Goal: Communication & Community: Ask a question

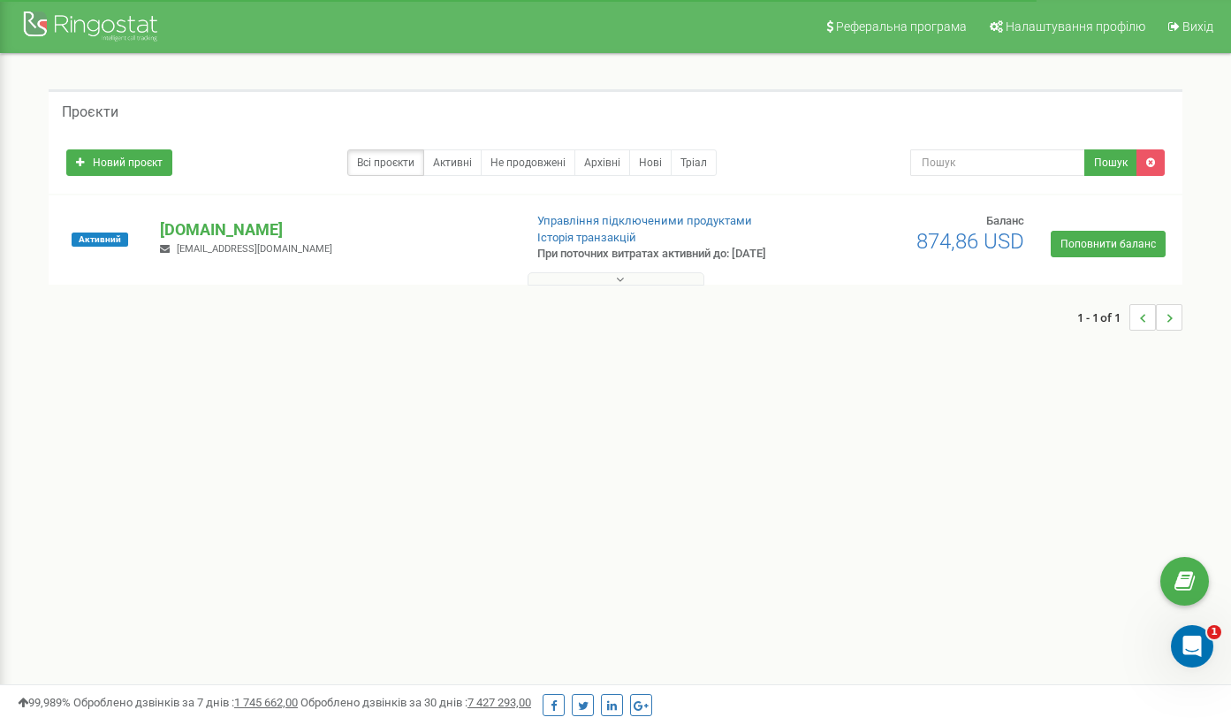
click at [622, 285] on icon at bounding box center [620, 279] width 8 height 12
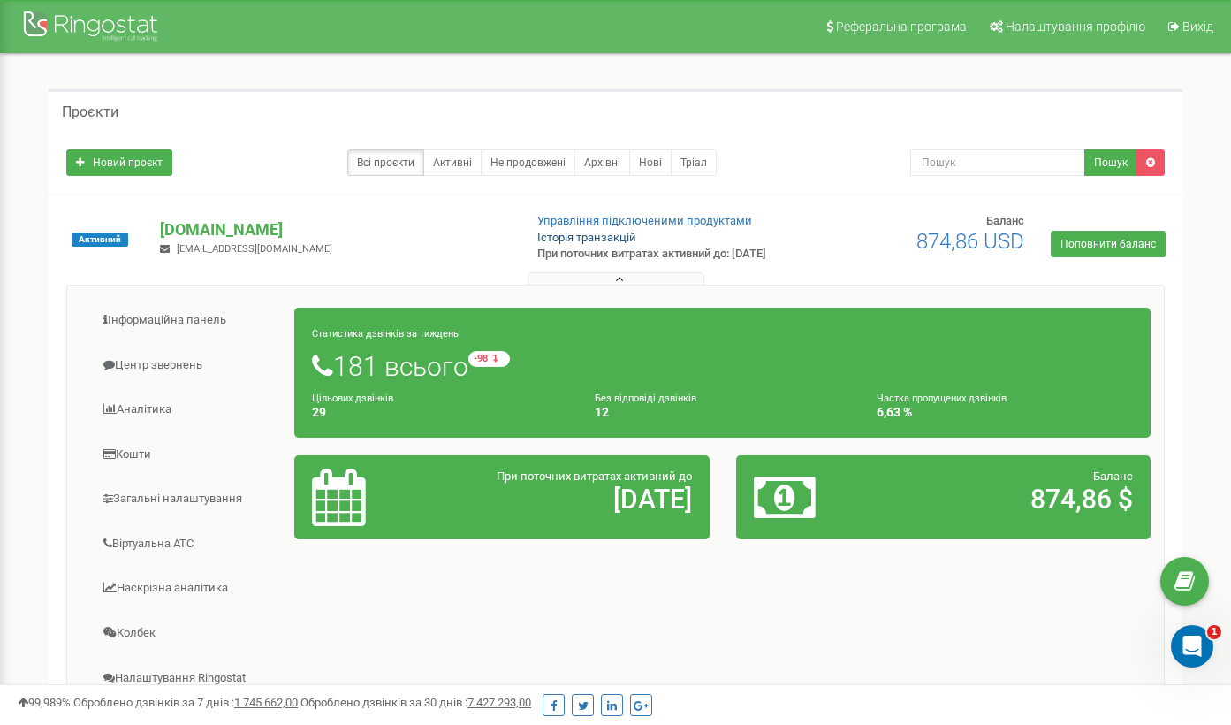
click at [590, 237] on link "Історія транзакцій" at bounding box center [586, 237] width 99 height 13
click at [1182, 658] on div "Відкрити програму для спілкування Intercom" at bounding box center [1189, 643] width 58 height 58
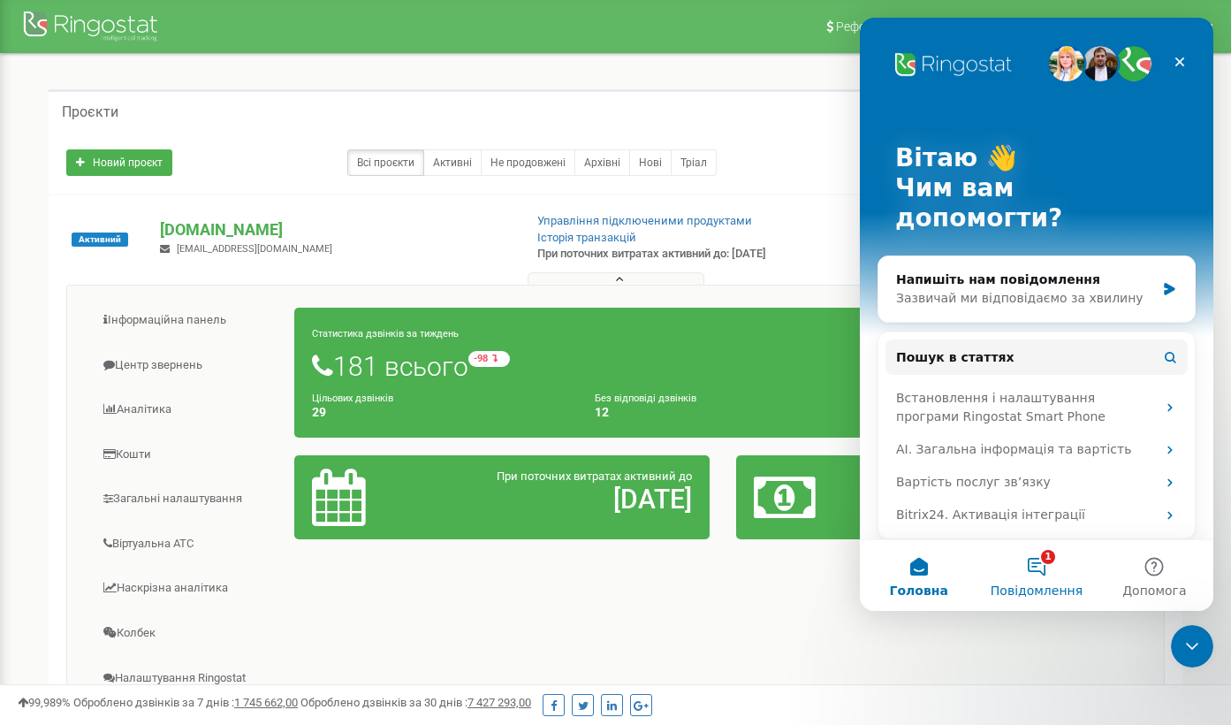
click at [1043, 574] on button "1 Повідомлення" at bounding box center [1036, 575] width 118 height 71
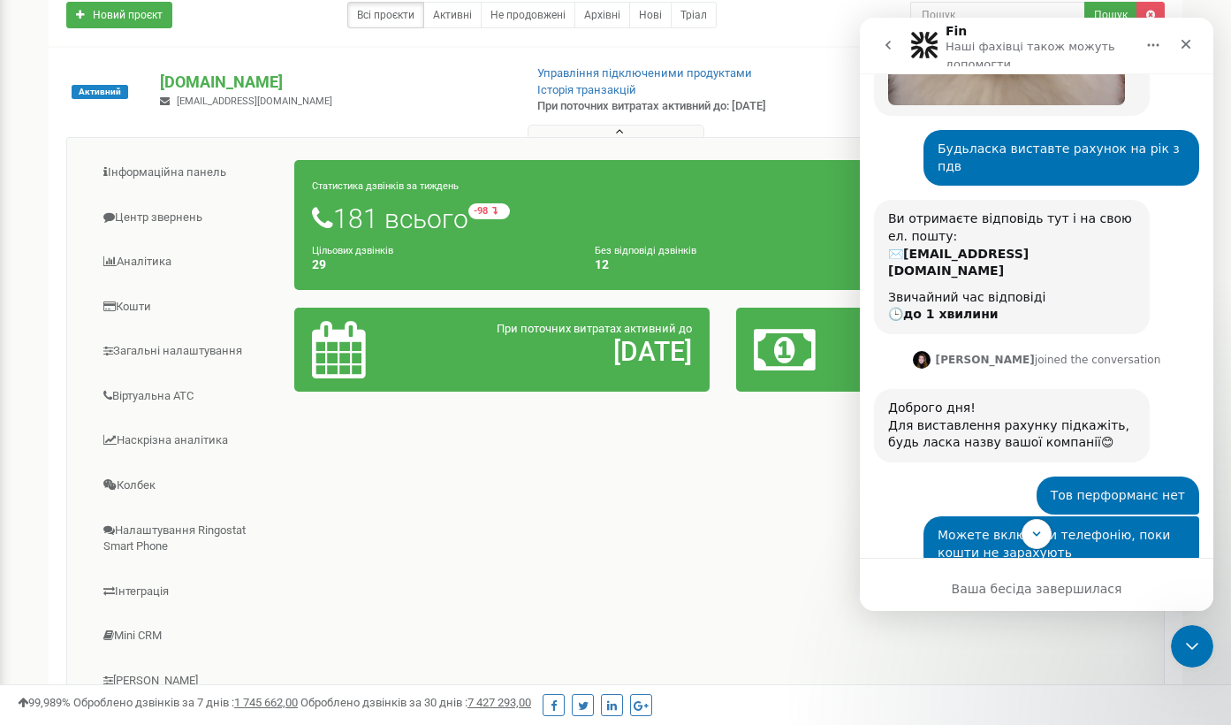
scroll to position [550, 0]
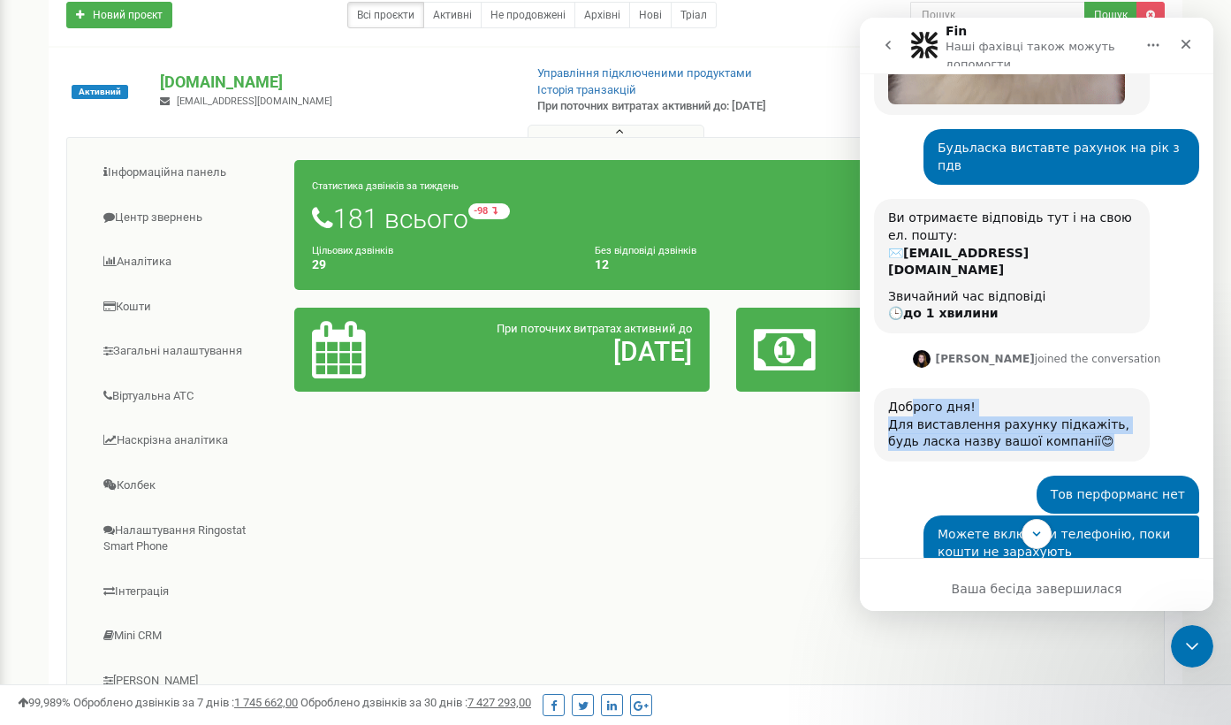
drag, startPoint x: 916, startPoint y: 337, endPoint x: 1128, endPoint y: 360, distance: 213.4
click at [1128, 399] on div "Доброго дня! Для виставлення рахунку підкажіть, будь ласка назву вашої компанії😊" at bounding box center [1011, 425] width 247 height 52
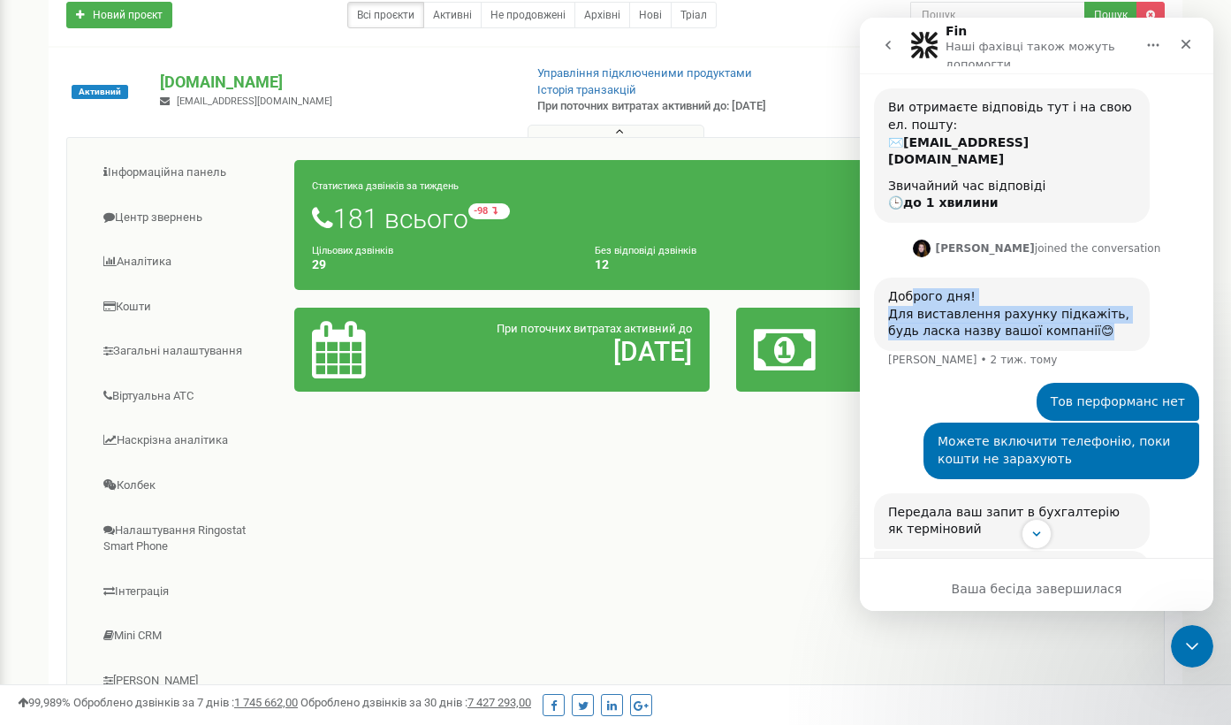
scroll to position [684, 0]
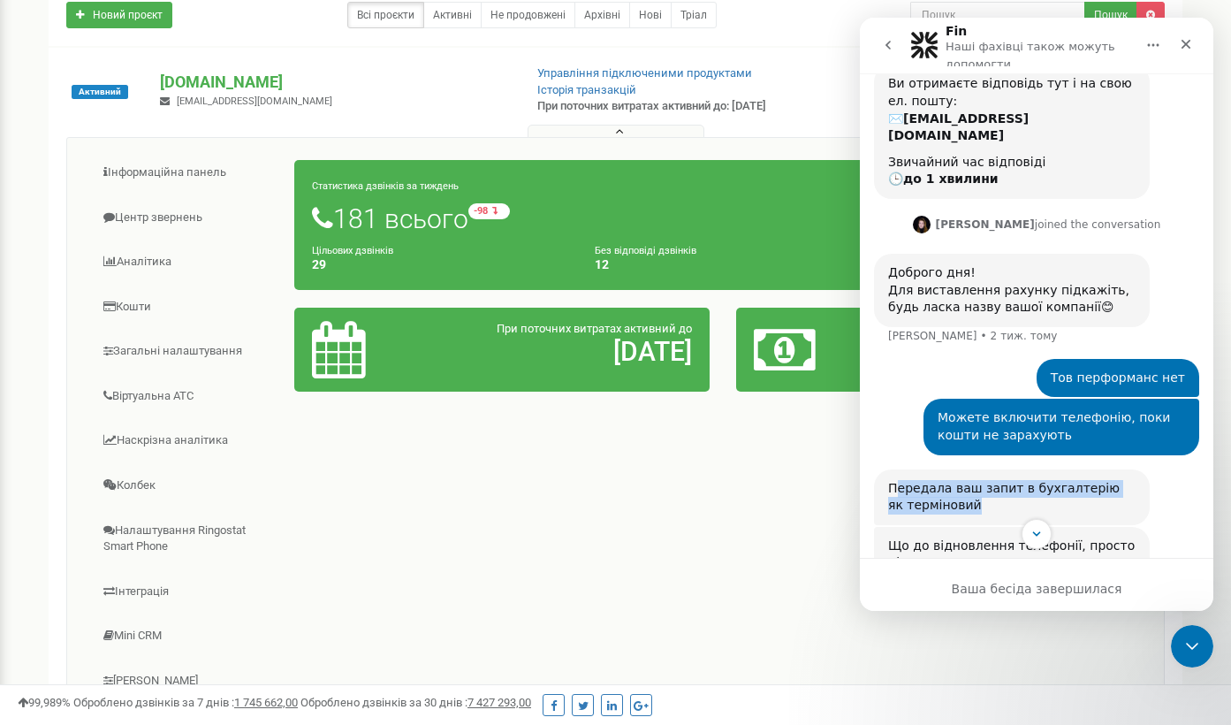
drag, startPoint x: 894, startPoint y: 408, endPoint x: 1160, endPoint y: 430, distance: 266.9
click at [1160, 469] on div "Передала ваш запит в бухгалтерію як терміновий [PERSON_NAME] • 2 тиж. тому" at bounding box center [1036, 497] width 325 height 57
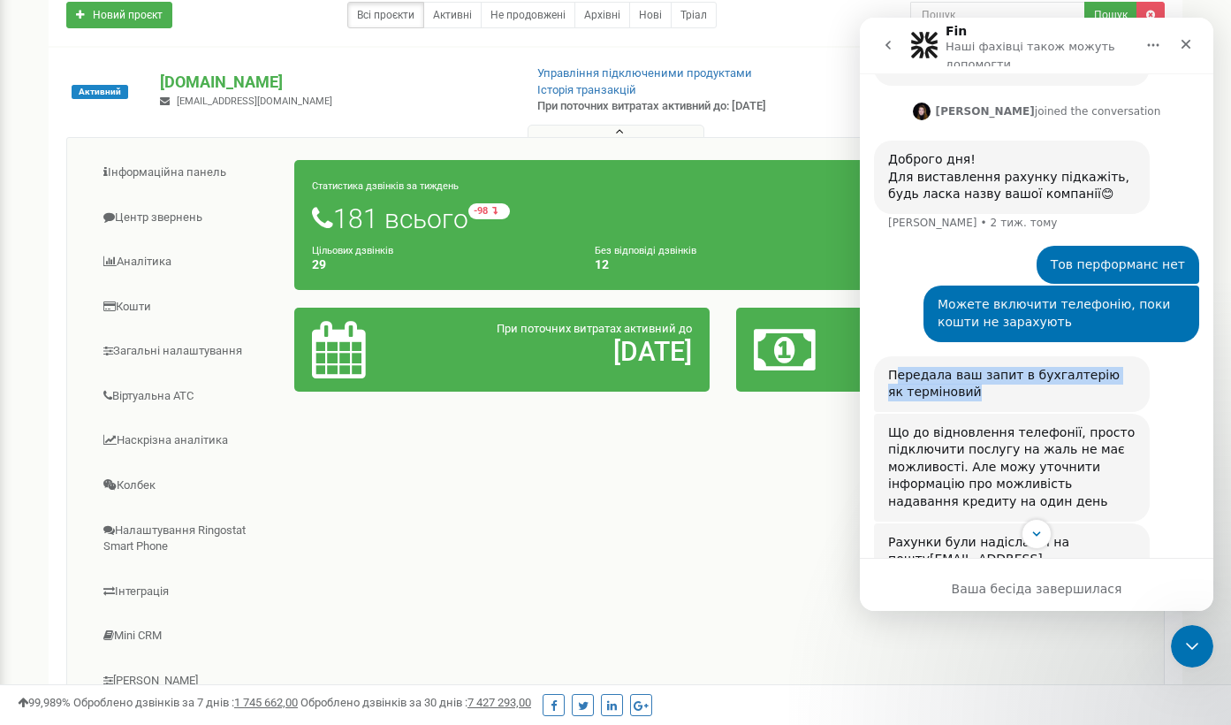
scroll to position [801, 0]
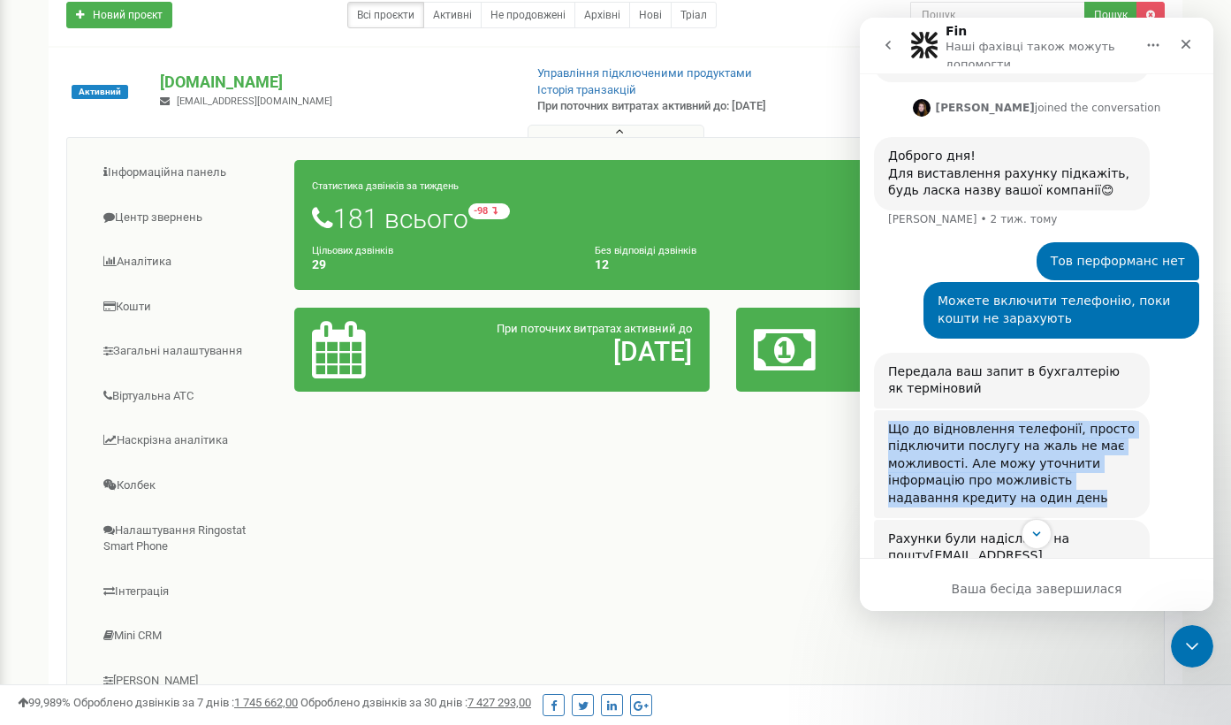
drag, startPoint x: 890, startPoint y: 348, endPoint x: 1107, endPoint y: 415, distance: 226.7
click at [1107, 421] on div "Що до відновлення телефонії, просто підключити послугу на жаль не має можливост…" at bounding box center [1011, 464] width 247 height 87
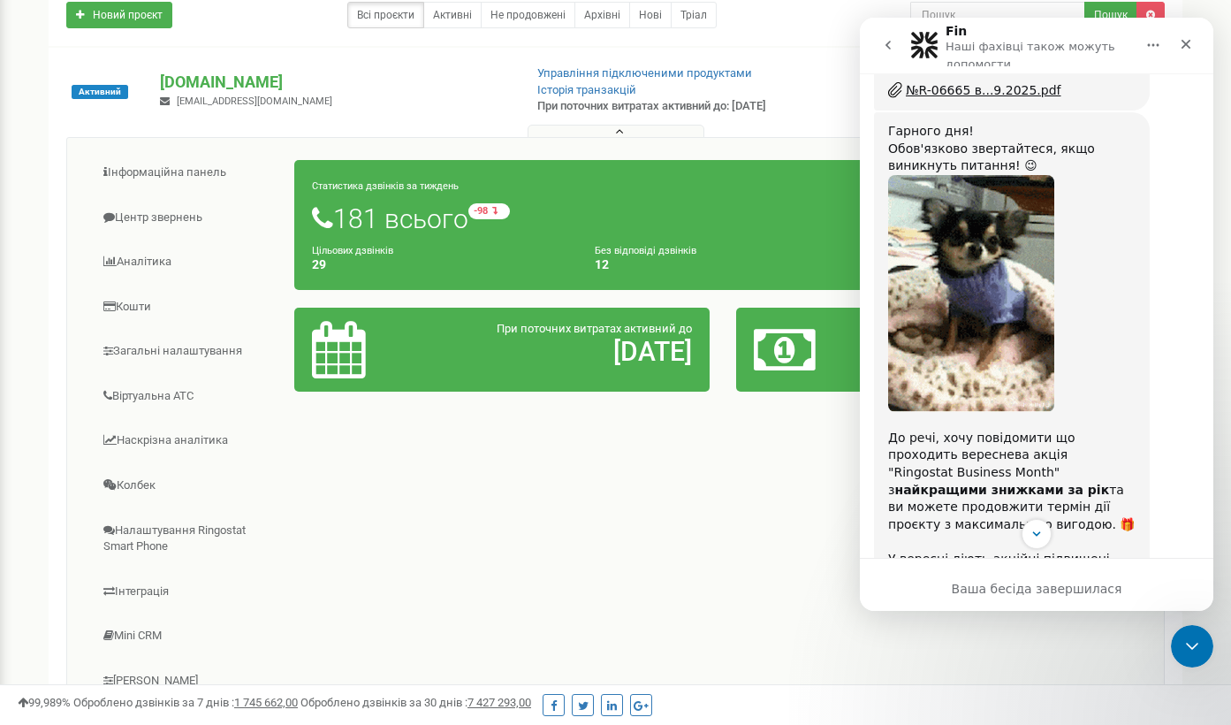
scroll to position [1398, 0]
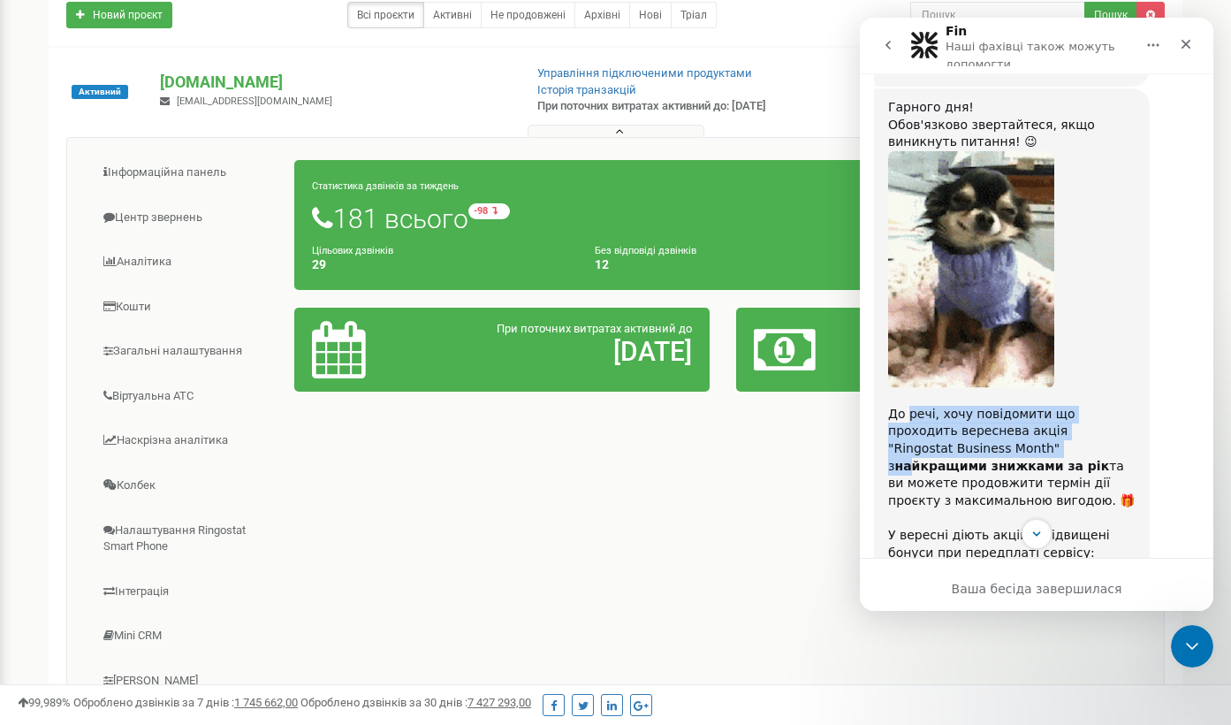
drag, startPoint x: 909, startPoint y: 310, endPoint x: 1034, endPoint y: 346, distance: 129.5
click at [1024, 406] on div "До речі, хочу повідомити що проходить вереснева акція "Ringostat Business Month…" at bounding box center [1011, 466] width 247 height 121
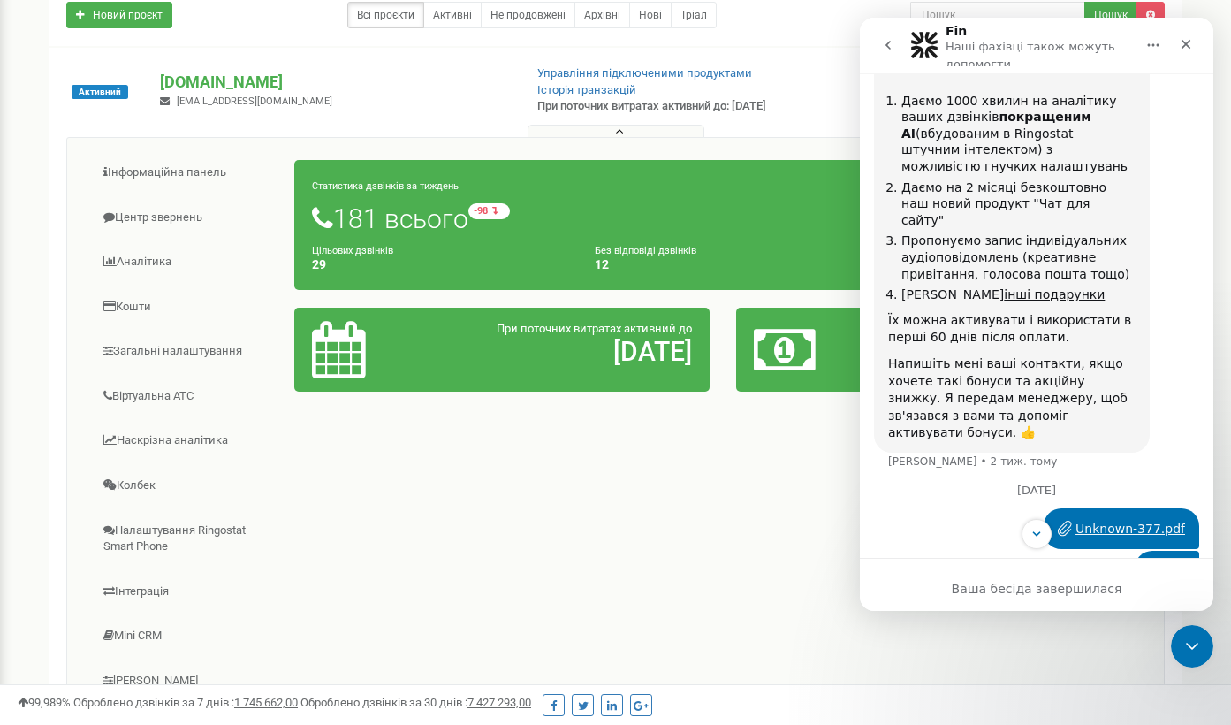
scroll to position [2132, 0]
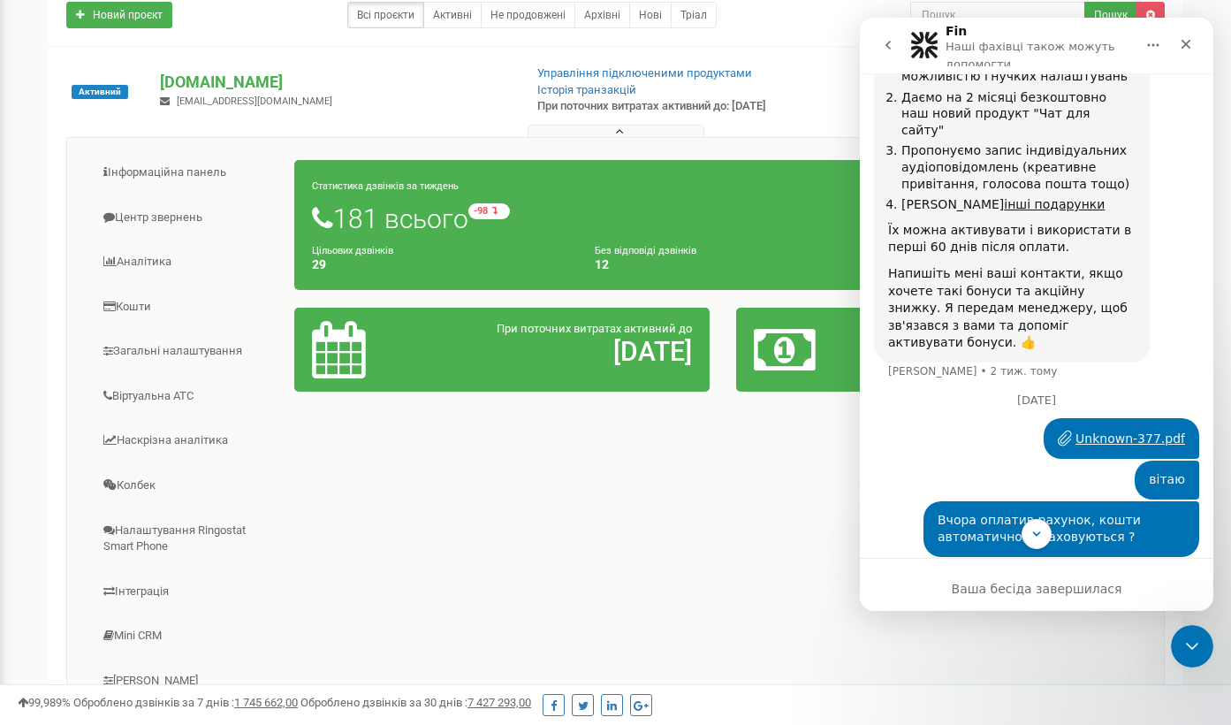
drag, startPoint x: 890, startPoint y: 430, endPoint x: 1064, endPoint y: 431, distance: 174.1
click at [1149, 611] on div "Так, або ж ви можете надіслати підтвердження оплати за два рахунки, і я передам…" at bounding box center [1012, 656] width 276 height 90
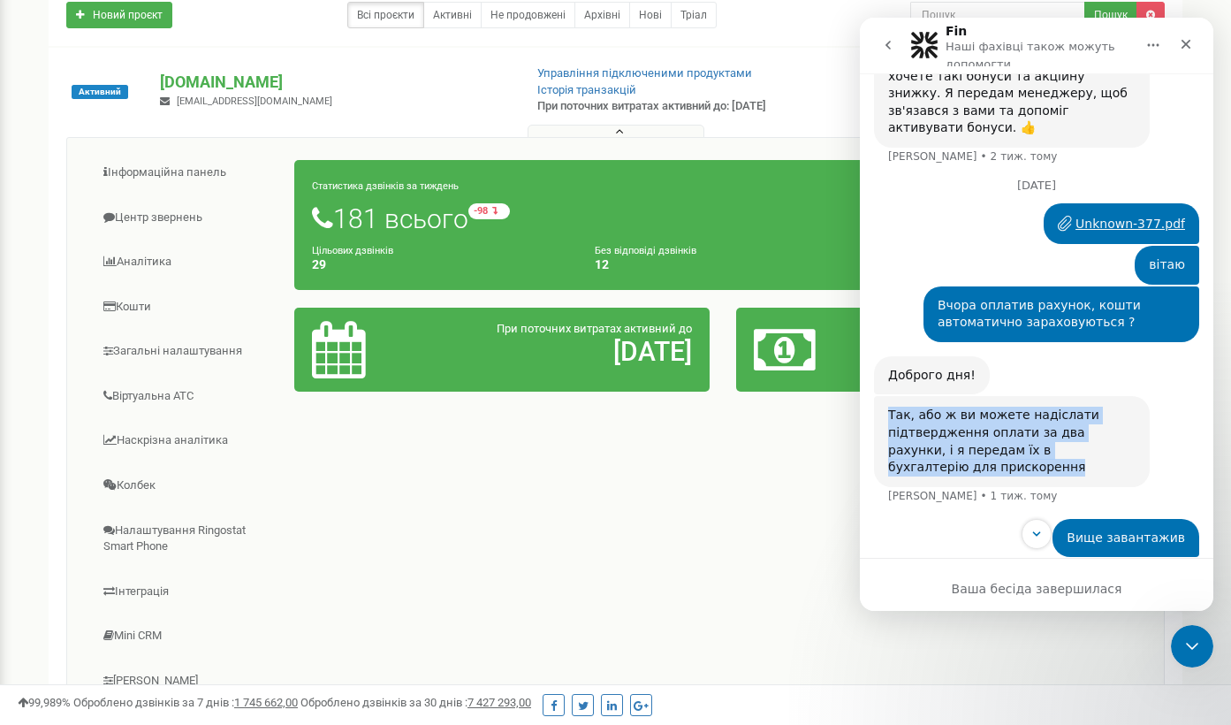
scroll to position [2360, 0]
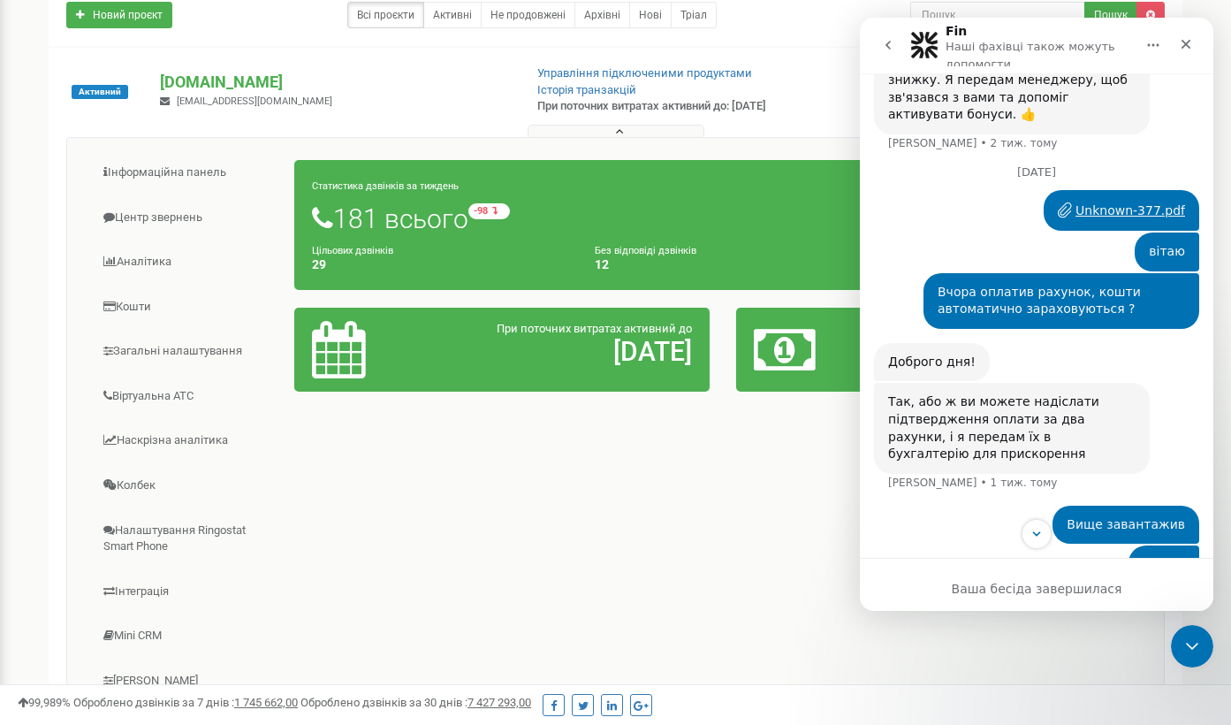
drag, startPoint x: 894, startPoint y: 411, endPoint x: 1085, endPoint y: 424, distance: 191.4
click at [1084, 609] on div "Бачу що вище бухгалтерія надсилала вам два рахунки, підкажіть, будь ласка, ви с…" at bounding box center [1011, 643] width 247 height 69
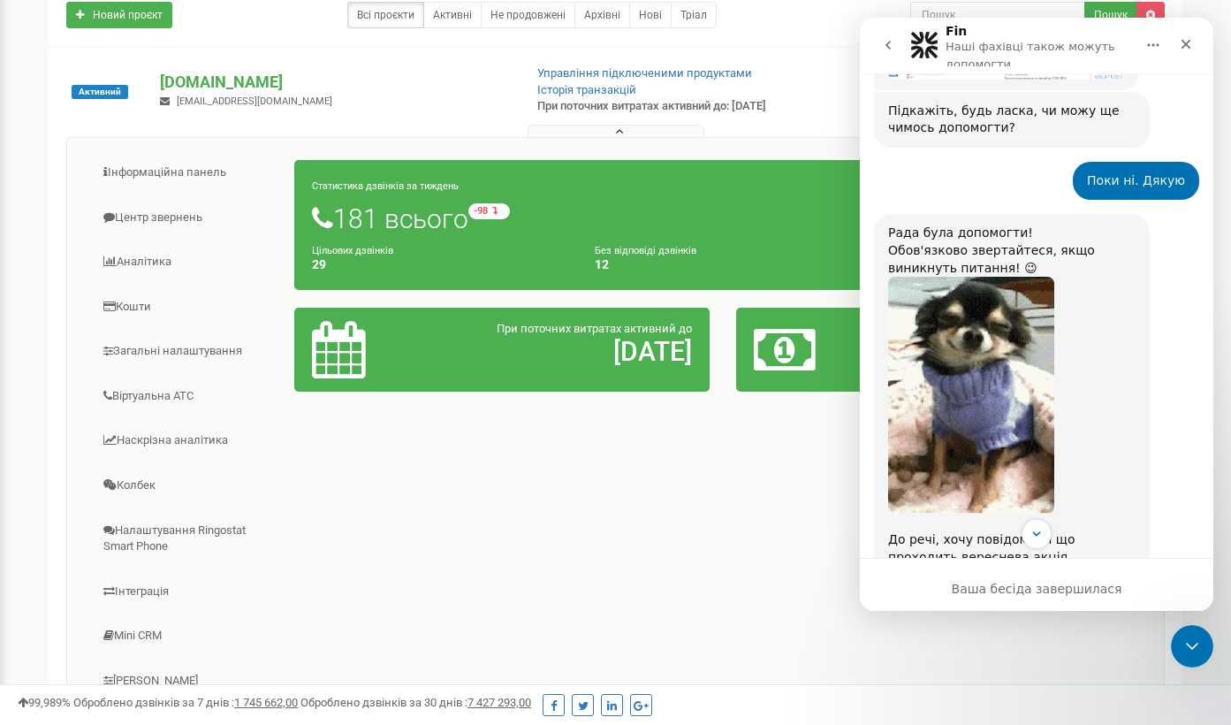
scroll to position [3636, 0]
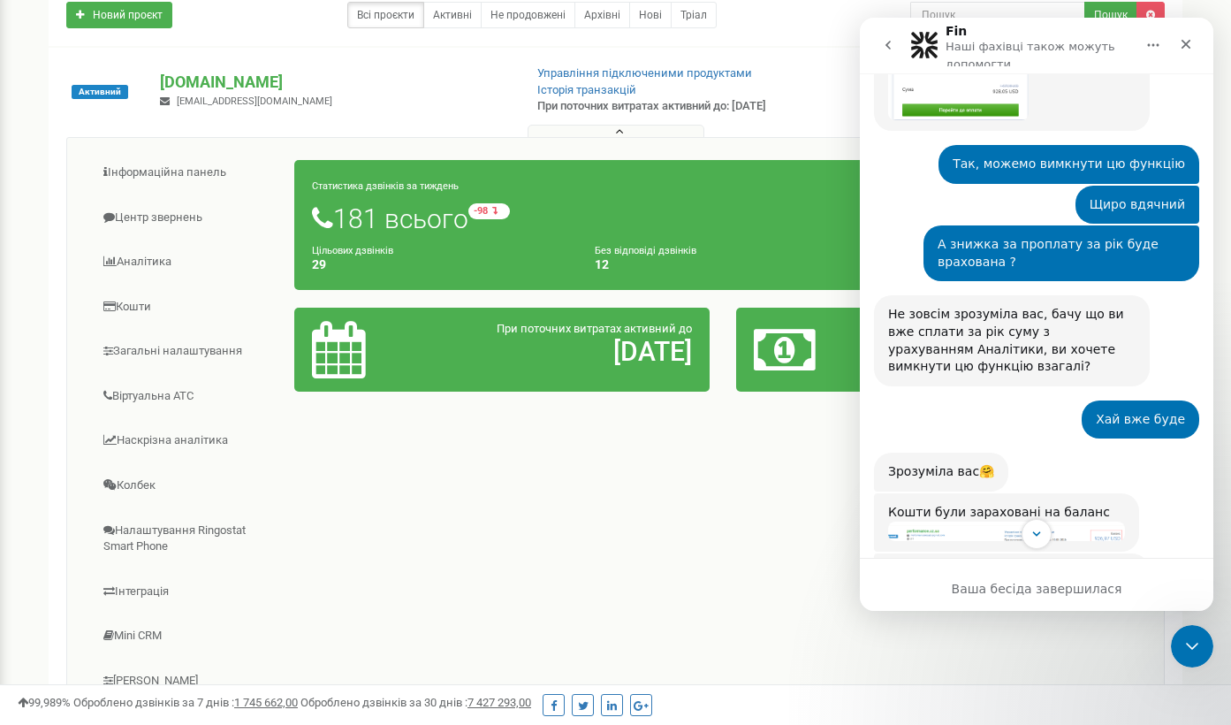
click at [889, 41] on icon "go back" at bounding box center [888, 45] width 14 height 14
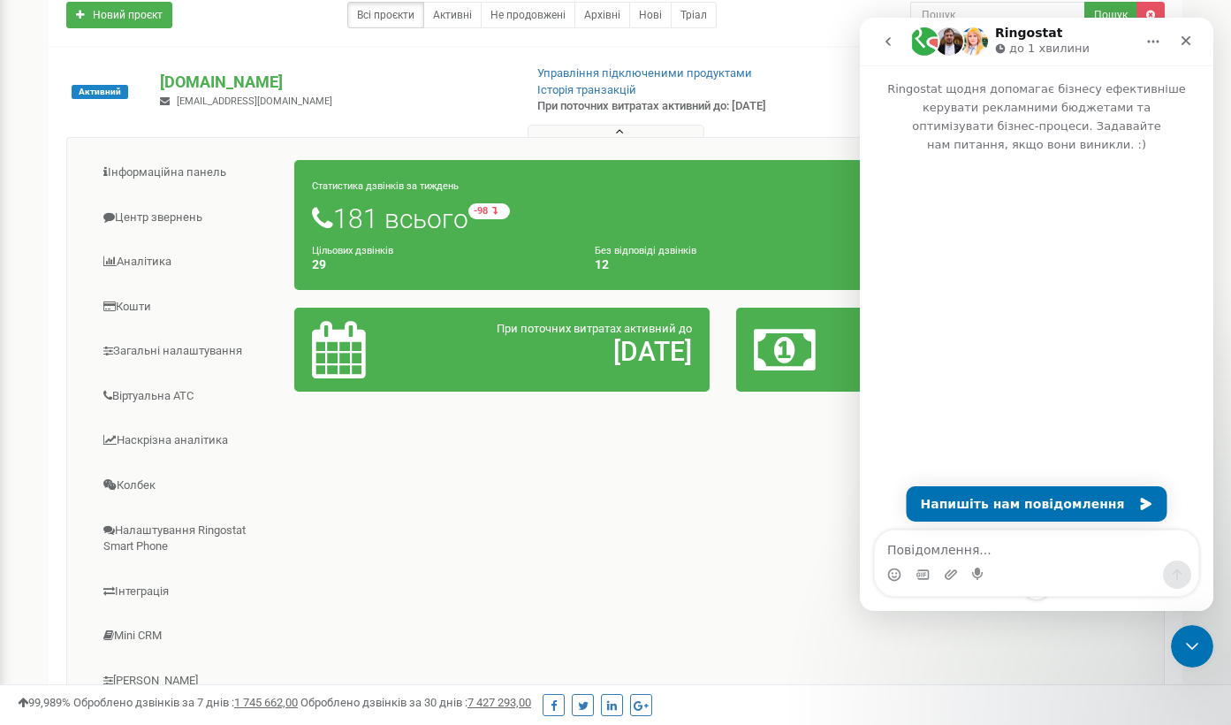
scroll to position [0, 0]
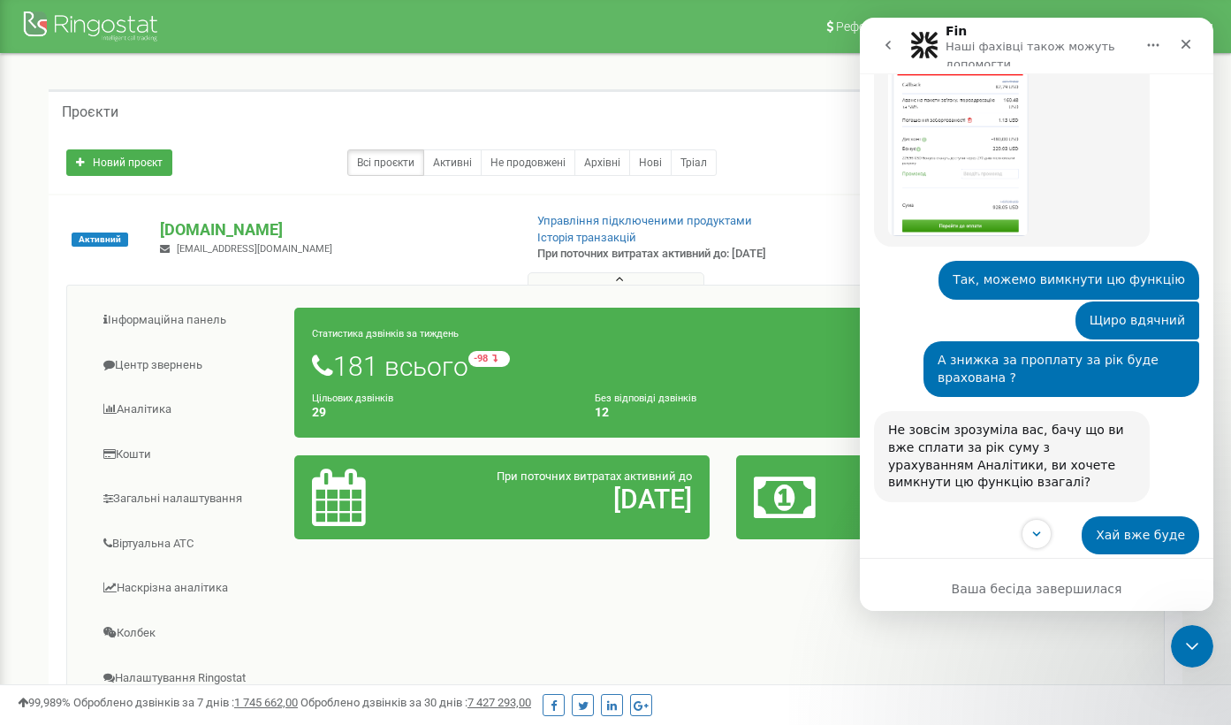
scroll to position [3437, 0]
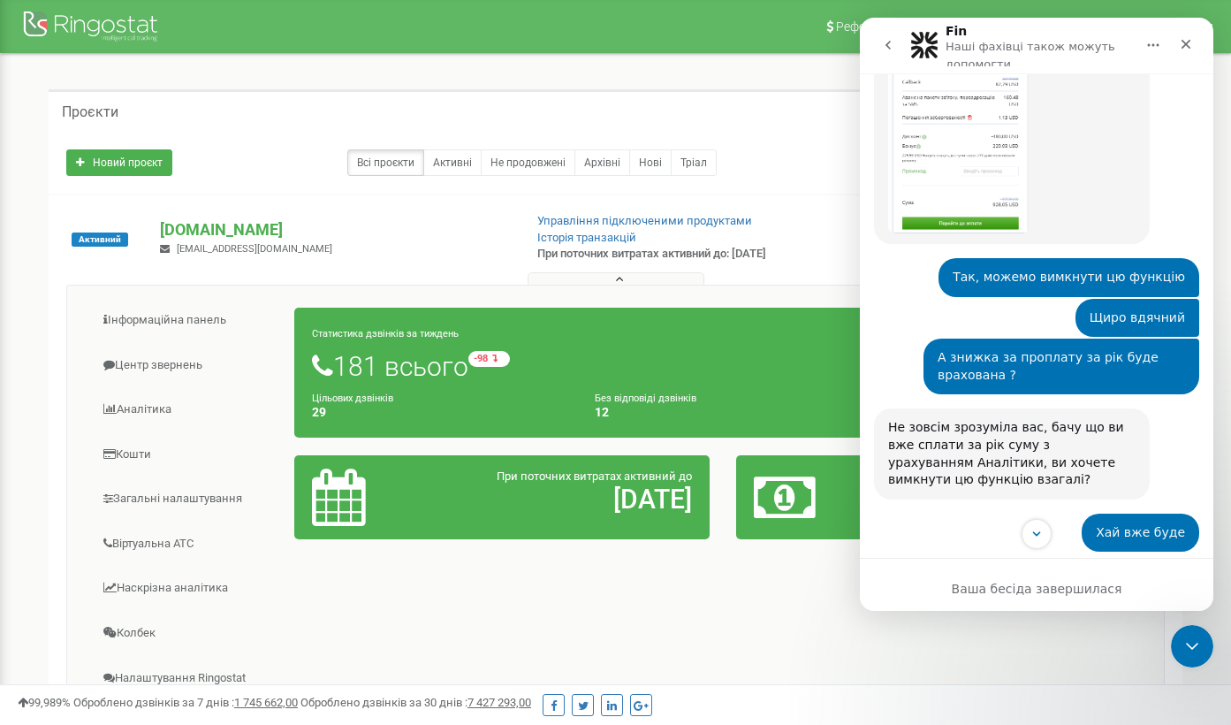
click at [985, 635] on img "Yeva каже…" at bounding box center [1006, 644] width 237 height 19
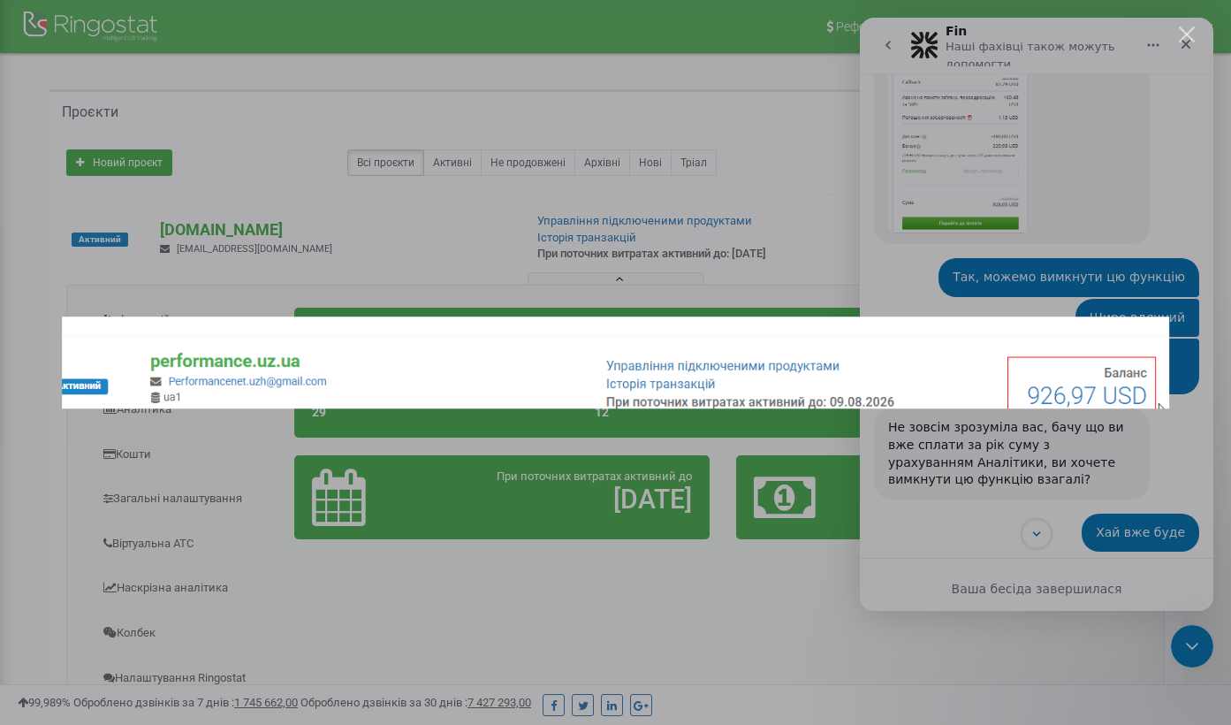
click at [950, 261] on div "Месенджер Intercom" at bounding box center [615, 362] width 1231 height 725
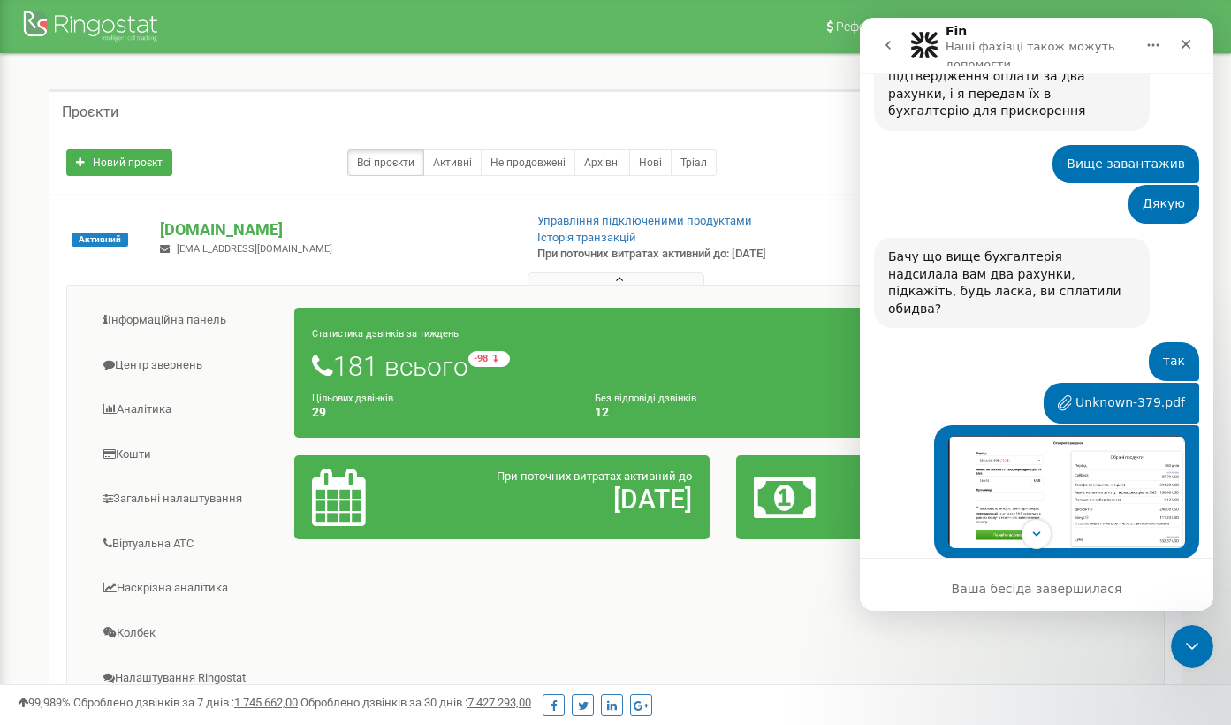
scroll to position [2460, 0]
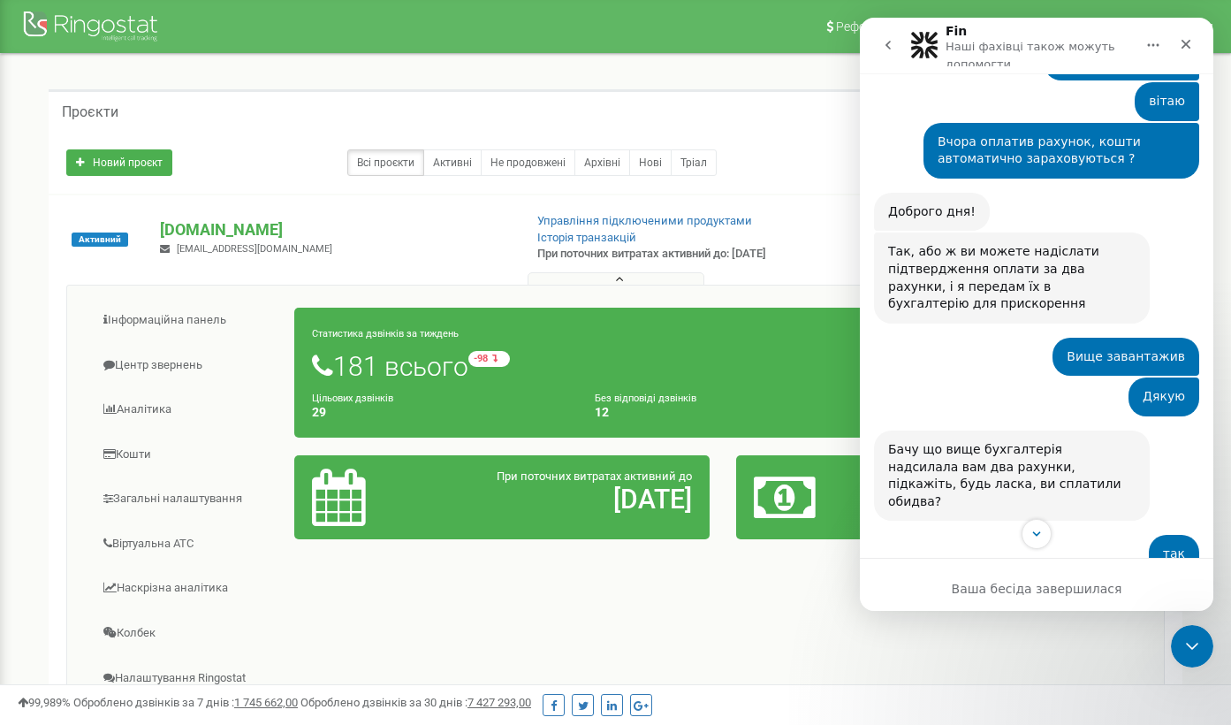
click at [1133, 586] on div "Unknown-379.pdf" at bounding box center [1131, 595] width 110 height 19
click at [889, 56] on button "go back" at bounding box center [888, 45] width 34 height 34
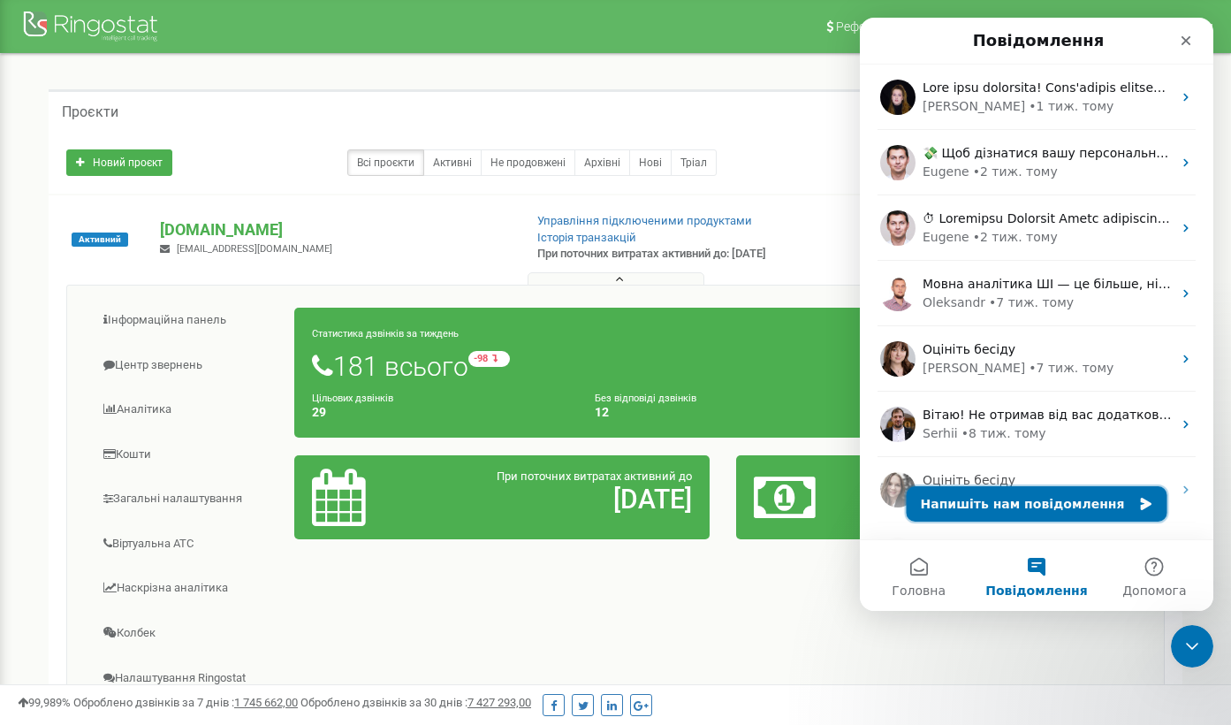
click at [1045, 506] on button "Напишіть нам повідомлення" at bounding box center [1037, 503] width 261 height 35
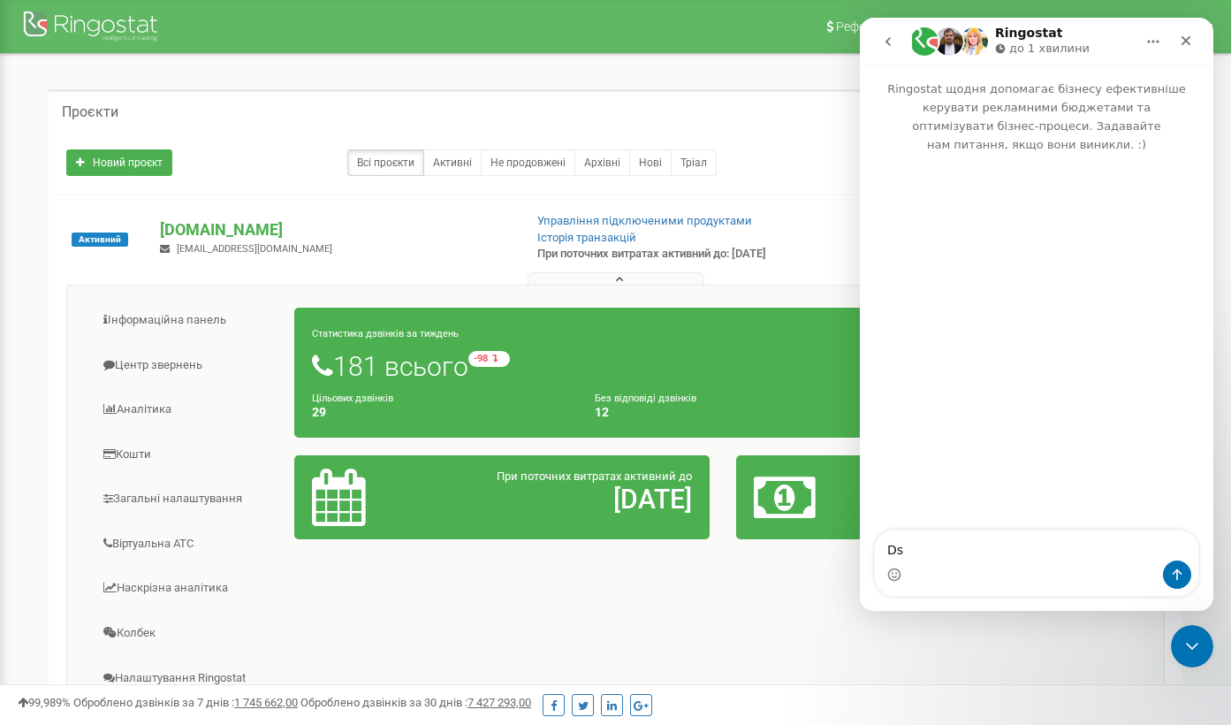
type textarea "D"
type textarea "в"
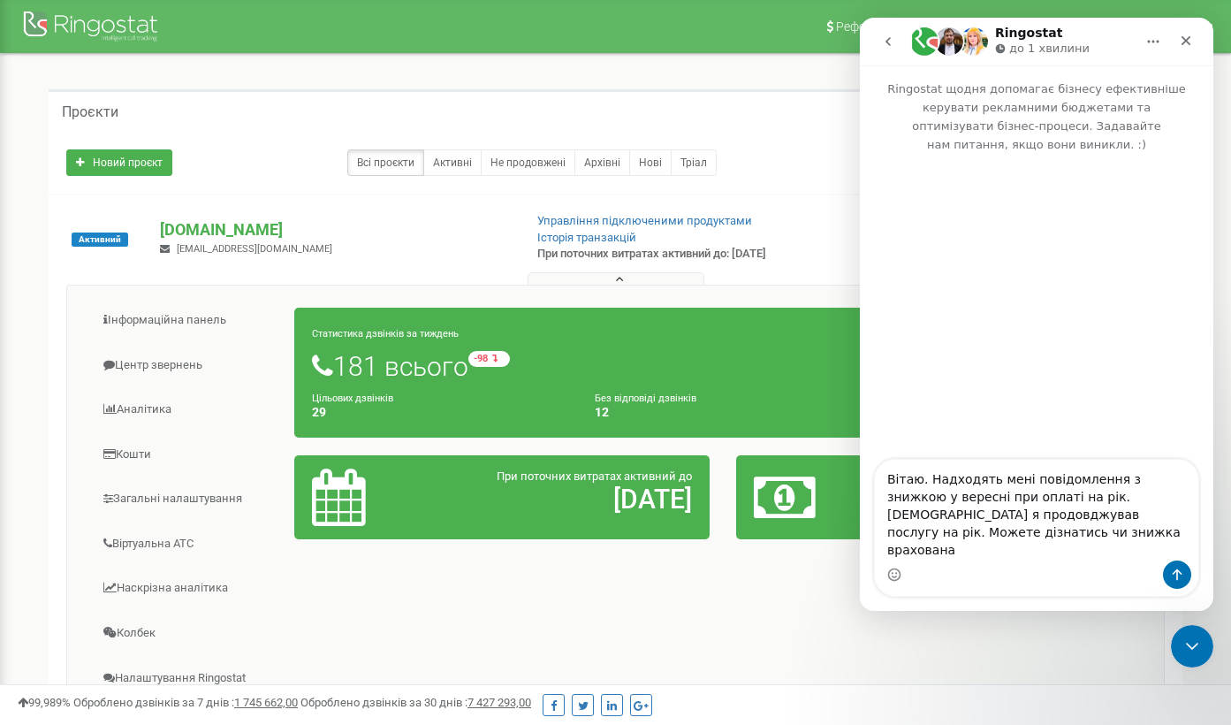
type textarea "Вітаю. Надходять мені повідомлення з знижкою у вересні при оплаті на рік. [DEMO…"
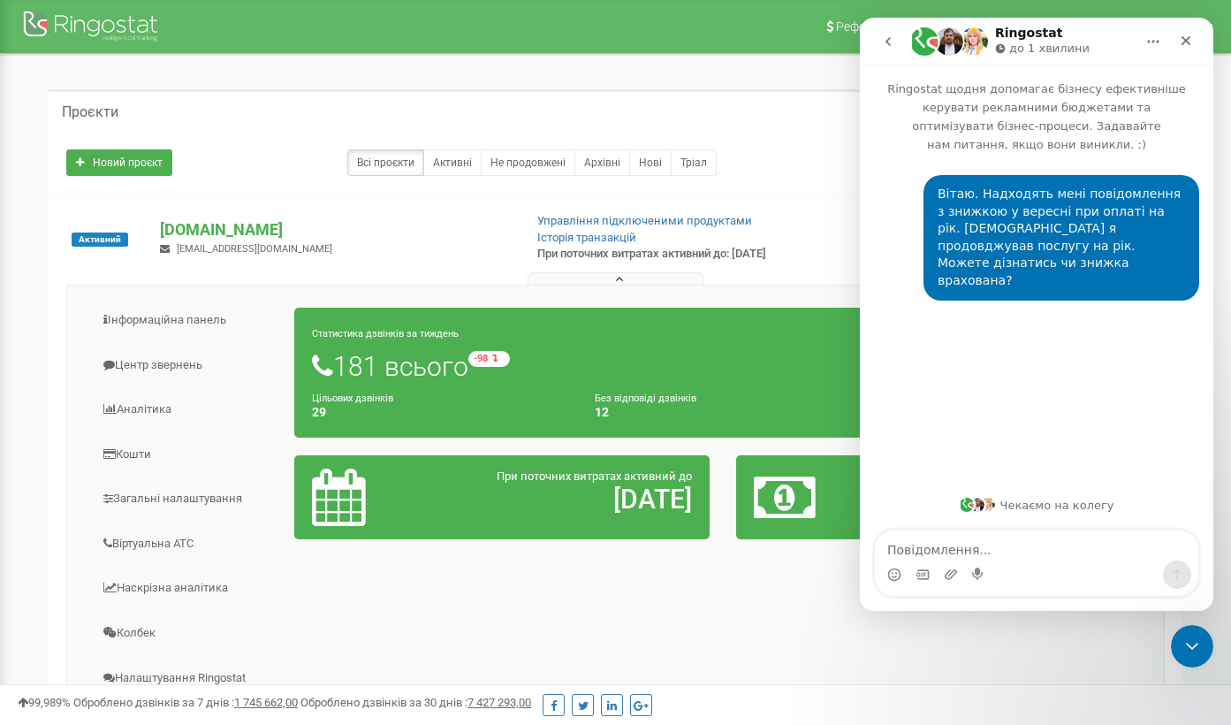
click at [508, 607] on div "Інформаційна панель Центр звернень Аналiтика Кошти" at bounding box center [615, 575] width 1099 height 581
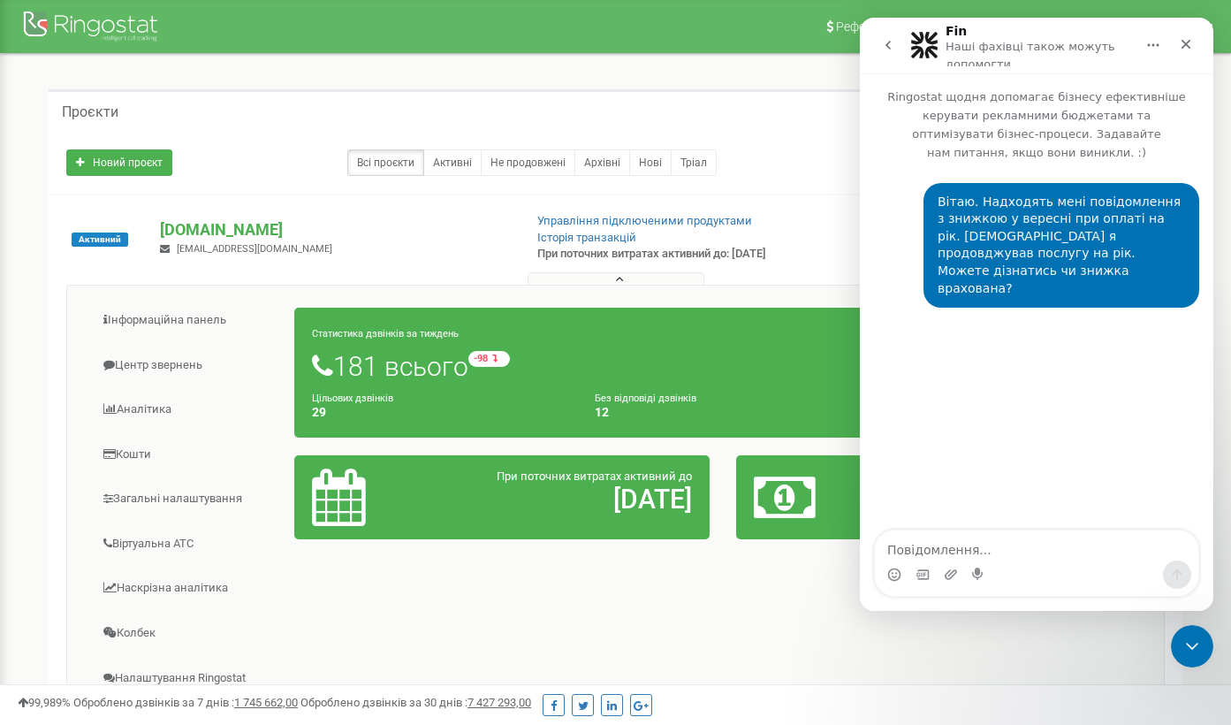
click at [878, 40] on button "go back" at bounding box center [888, 45] width 34 height 34
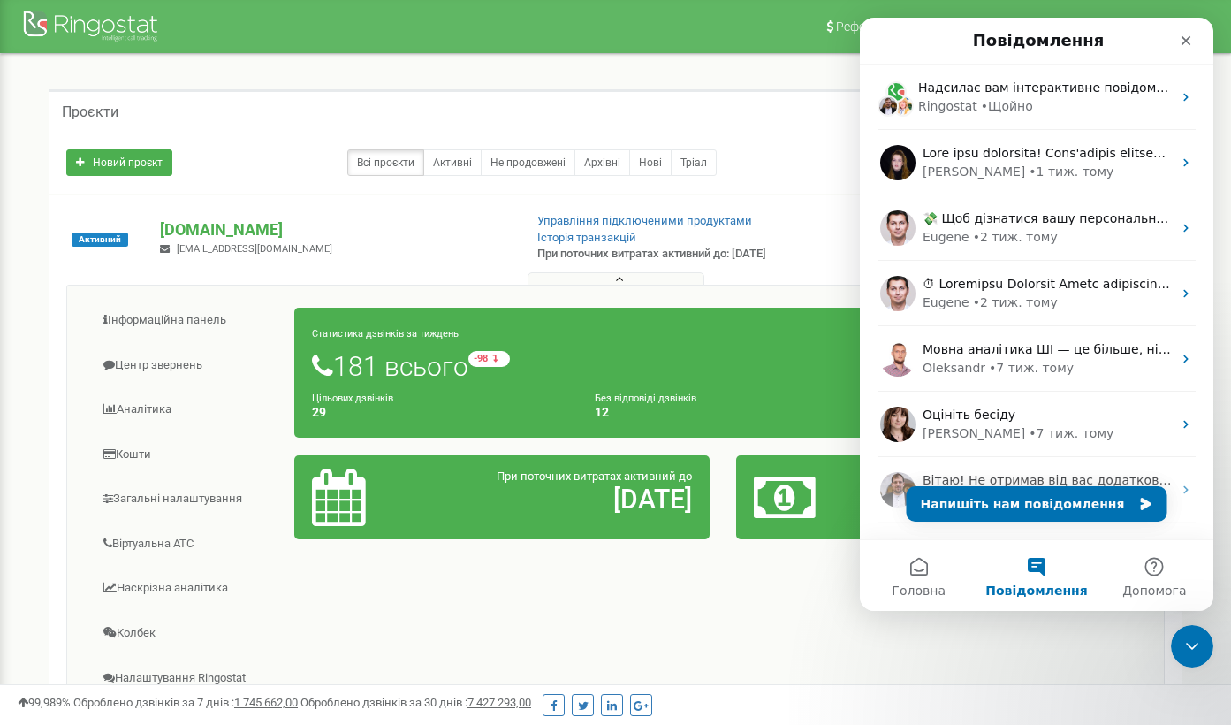
click at [387, 255] on div "[DOMAIN_NAME] [EMAIL_ADDRESS][DOMAIN_NAME]" at bounding box center [334, 237] width 375 height 39
click at [1186, 39] on icon "Закрити" at bounding box center [1186, 41] width 14 height 14
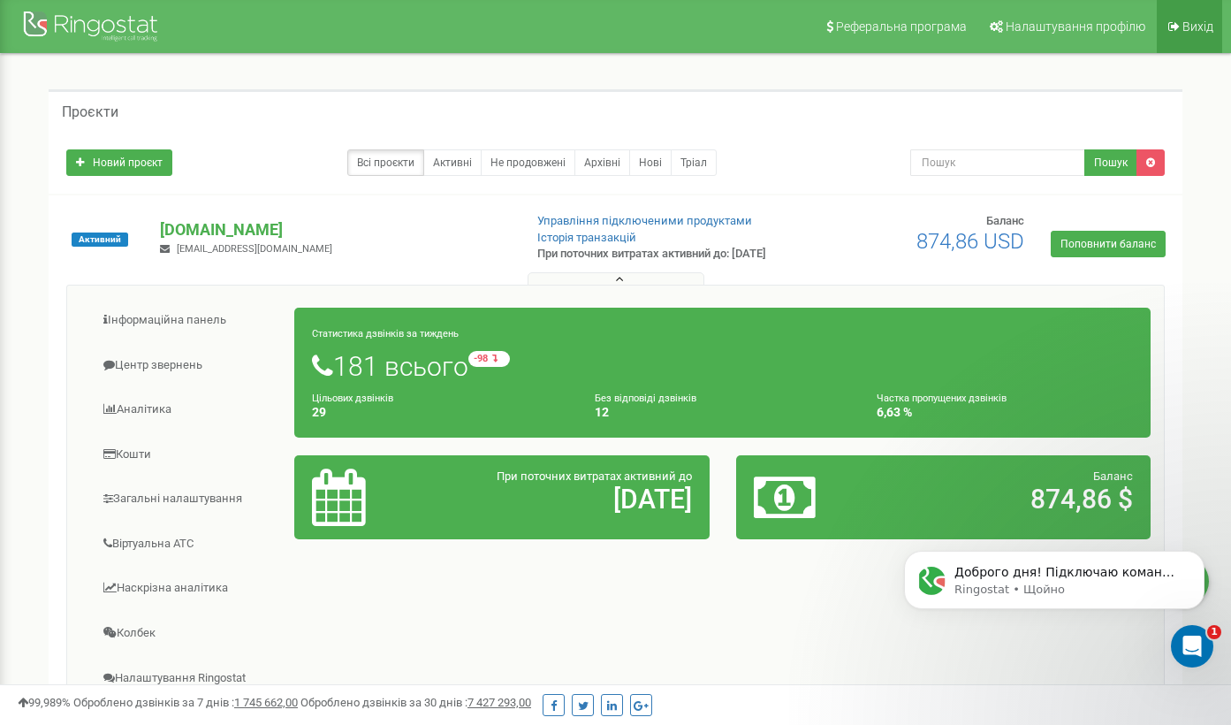
click at [1190, 29] on span "Вихід" at bounding box center [1198, 26] width 31 height 14
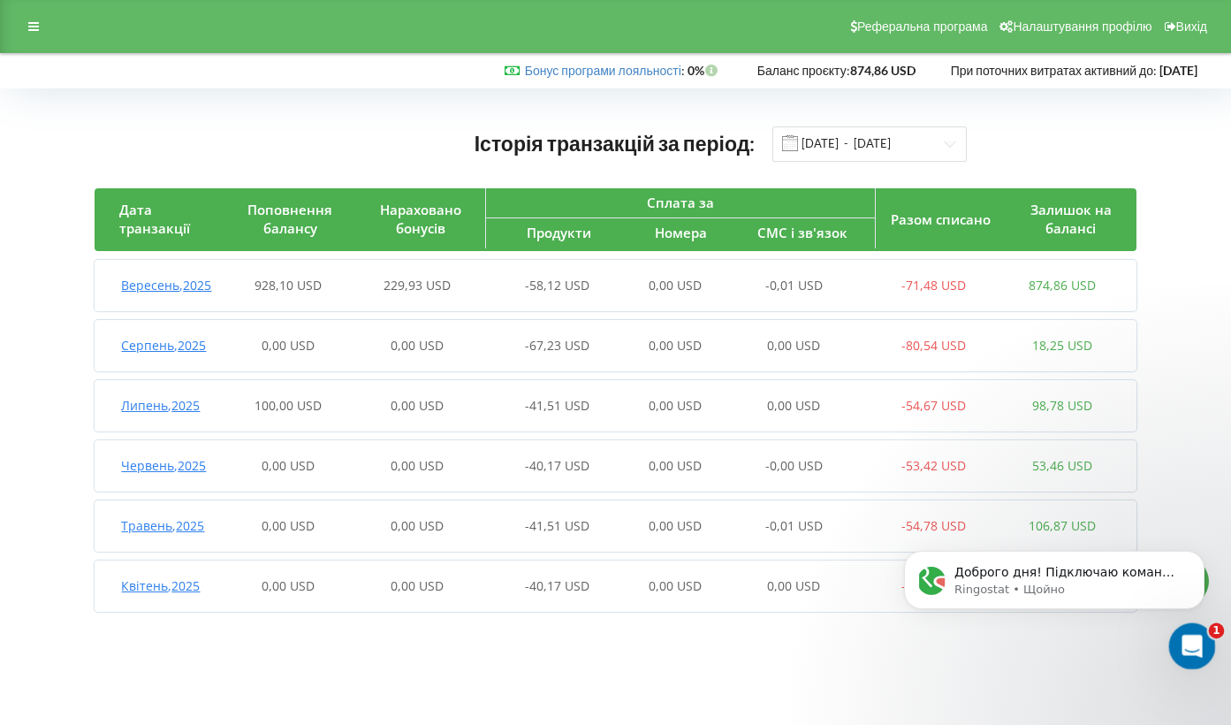
click at [1184, 650] on icon "Відкрити програму для спілкування Intercom" at bounding box center [1189, 643] width 29 height 29
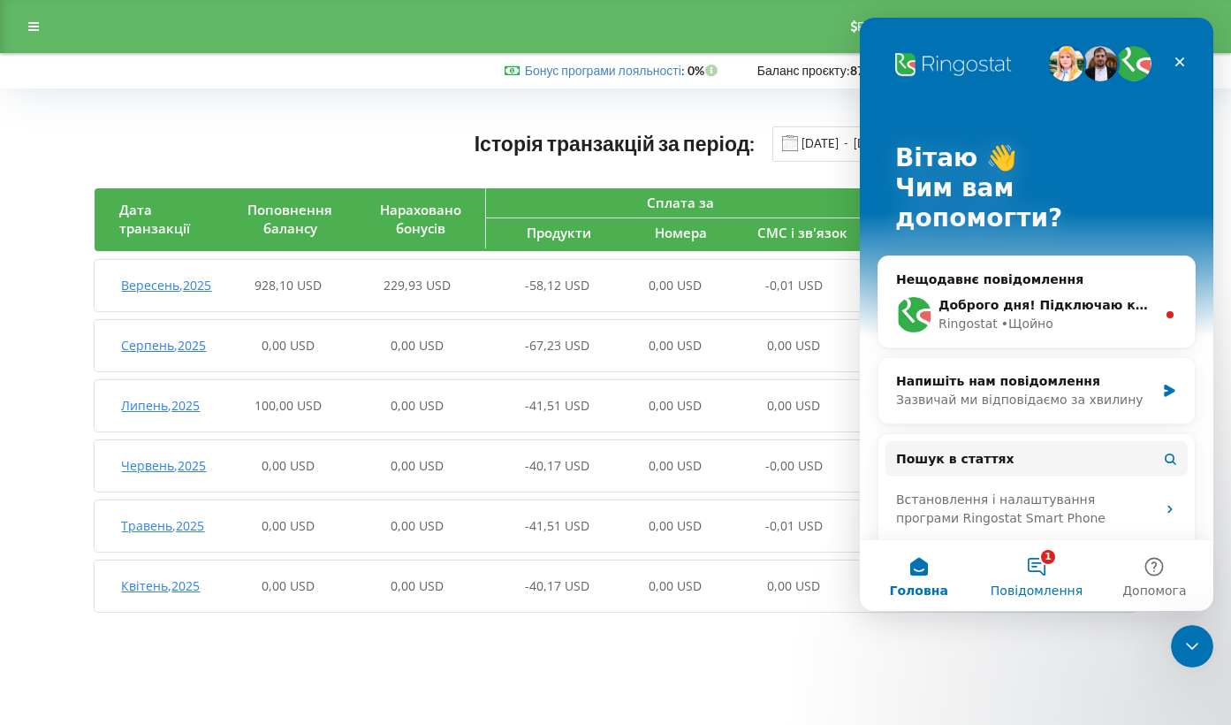
click at [1047, 576] on button "1 Повідомлення" at bounding box center [1036, 575] width 118 height 71
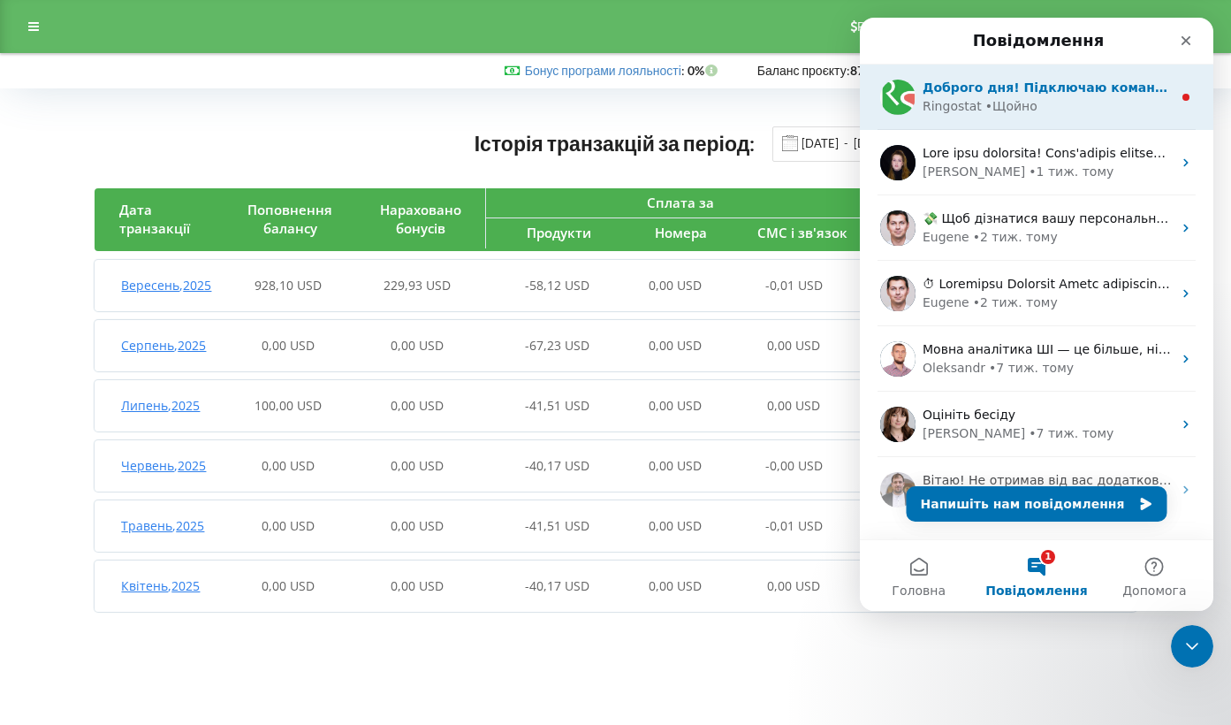
click at [1024, 103] on div "• Щойно" at bounding box center [1011, 106] width 52 height 19
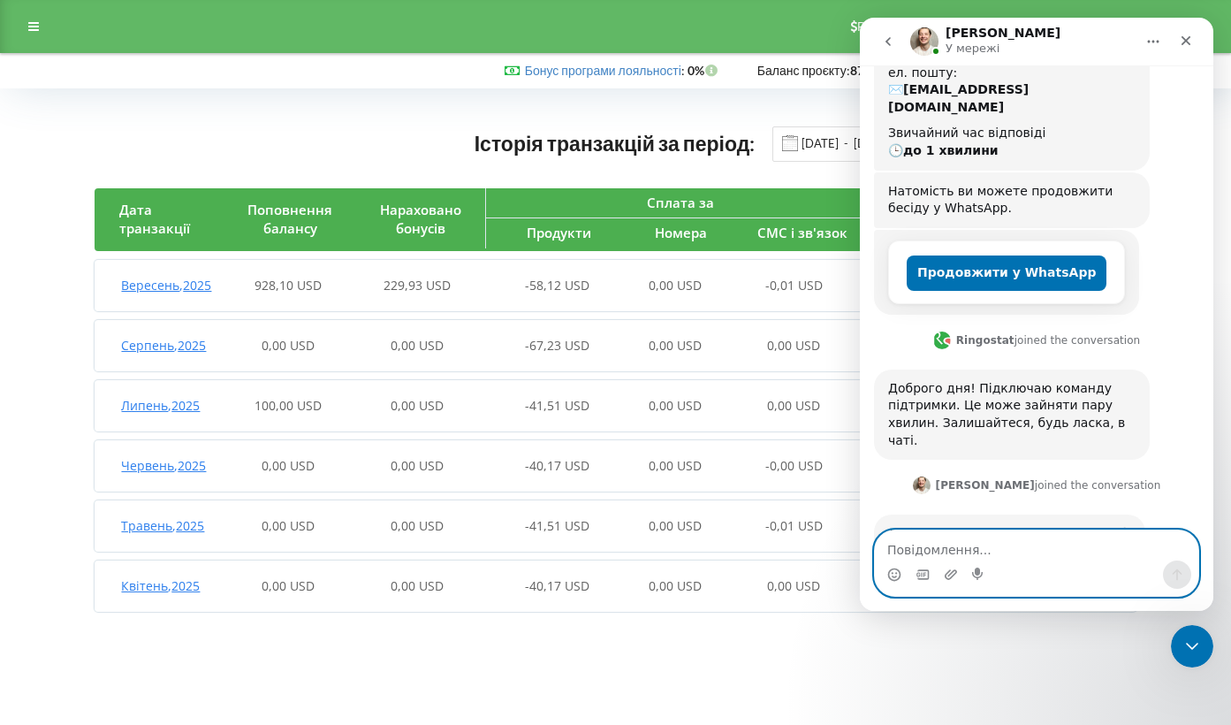
scroll to position [351, 0]
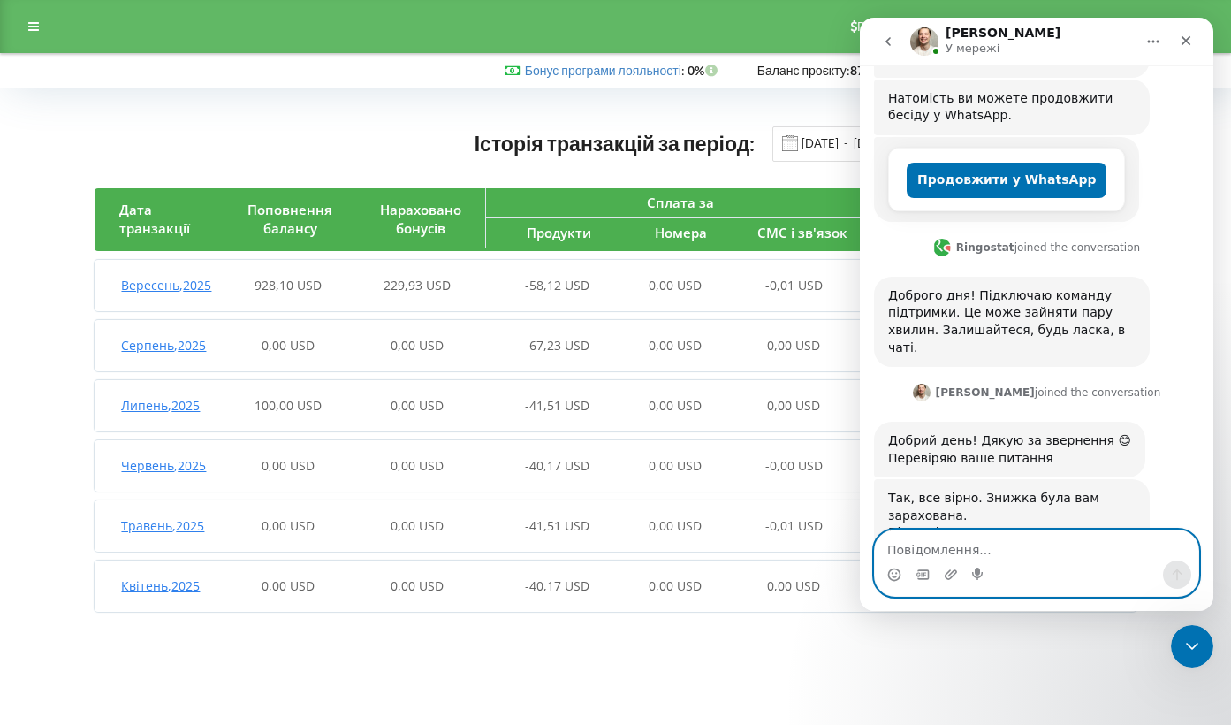
click at [1055, 541] on textarea "Повідомлення..." at bounding box center [1036, 545] width 323 height 30
type textarea "Ні.Дякую"
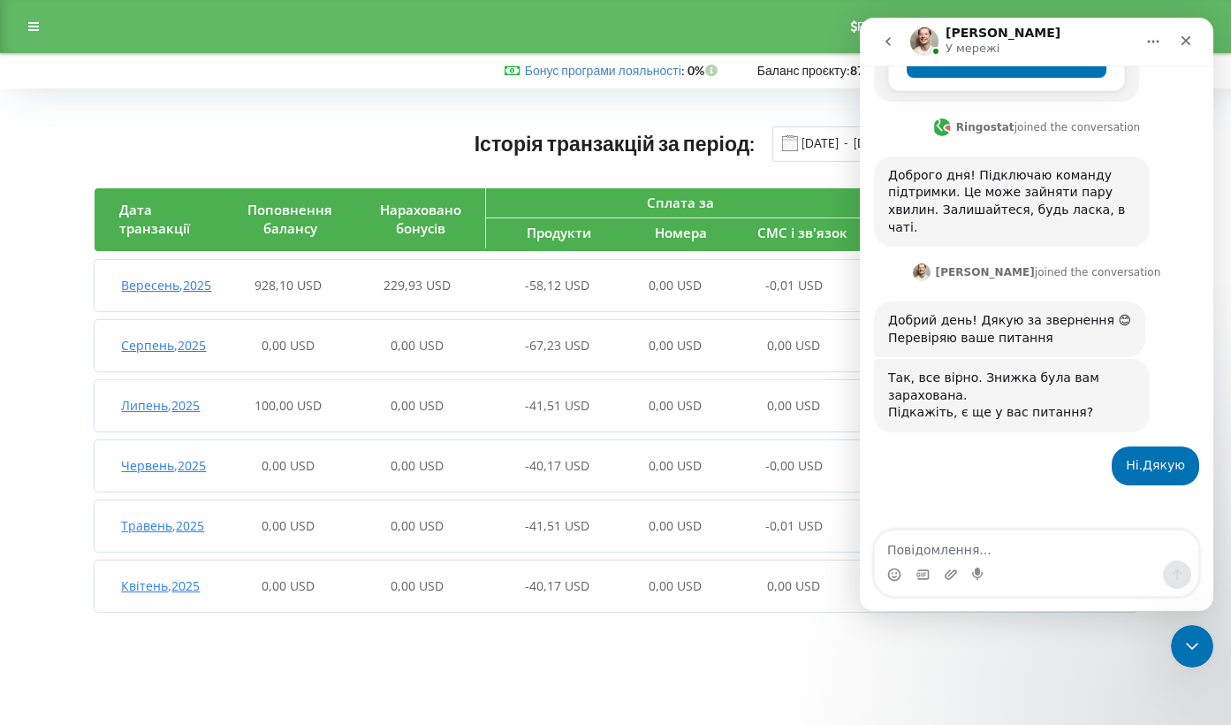
scroll to position [396, 0]
